Goal: Navigation & Orientation: Go to known website

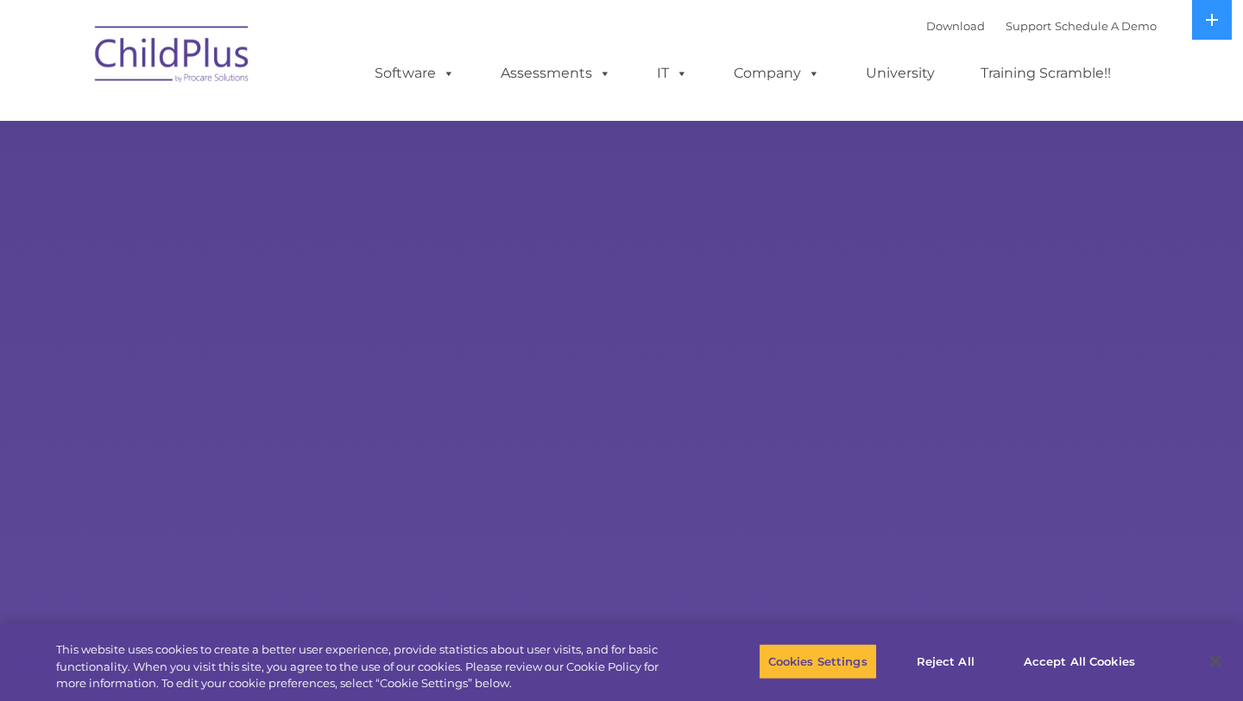
select select "MEDIUM"
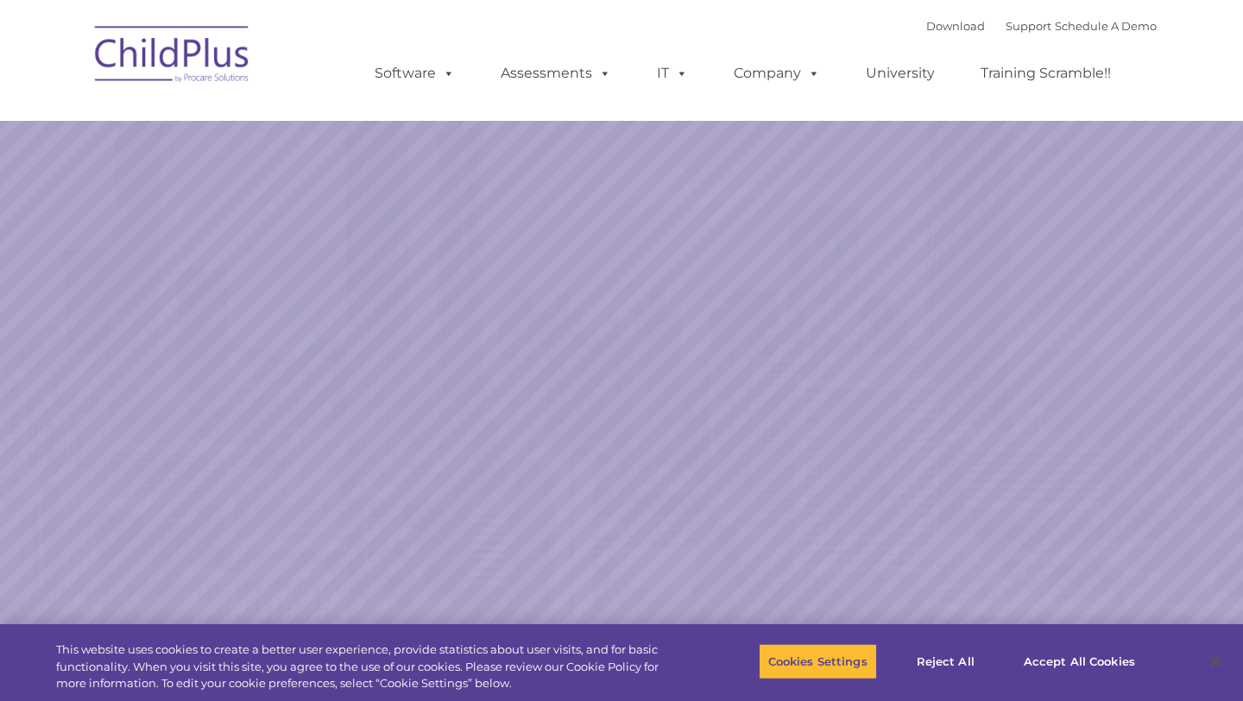
select select "MEDIUM"
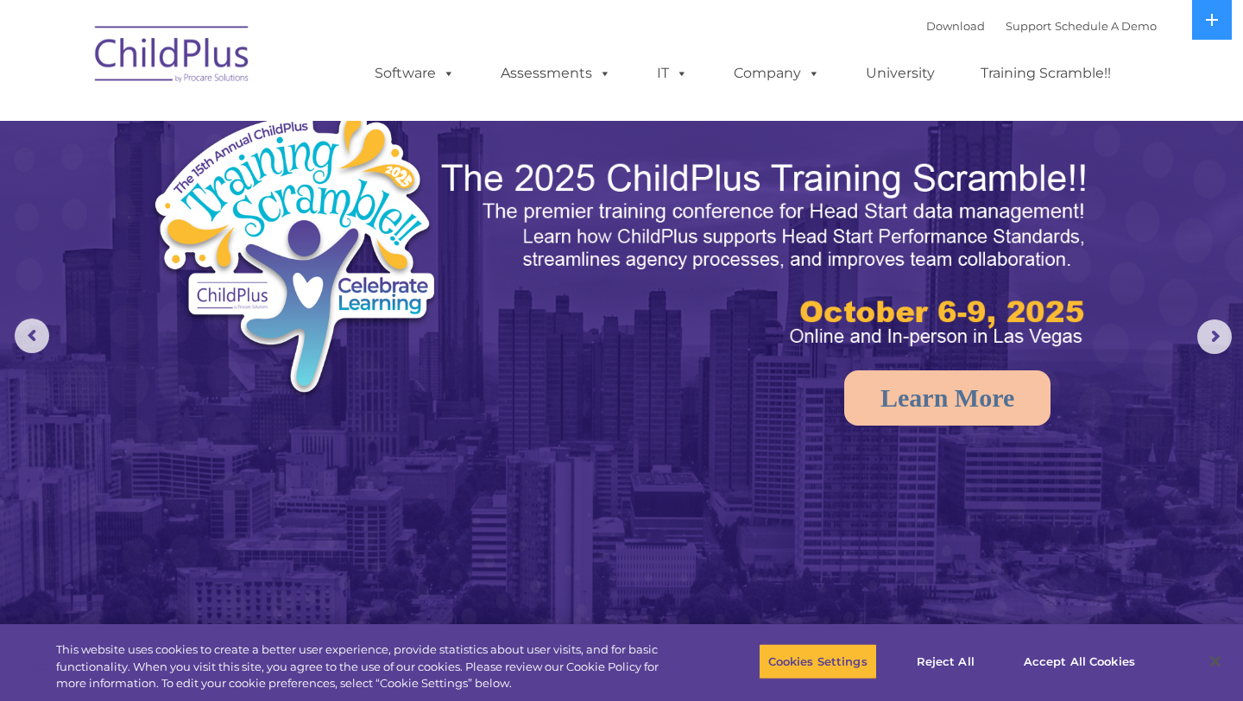
click at [209, 52] on img at bounding box center [172, 57] width 173 height 86
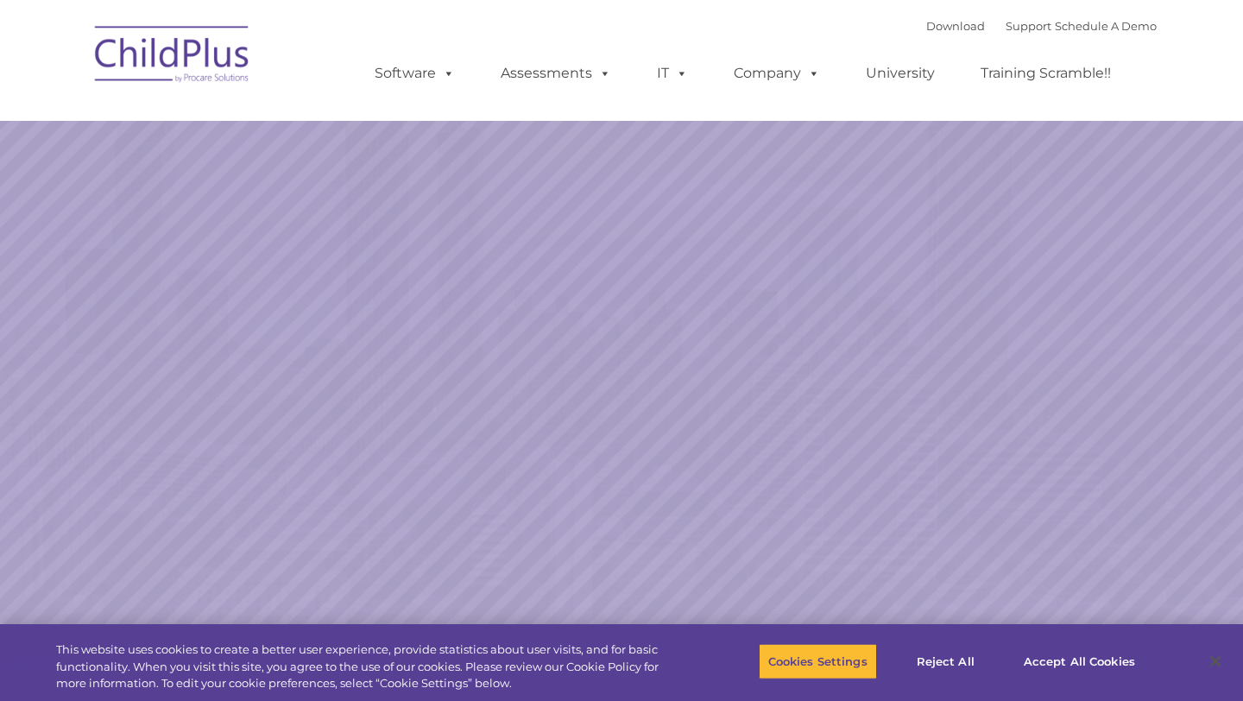
select select "MEDIUM"
